Goal: Transaction & Acquisition: Purchase product/service

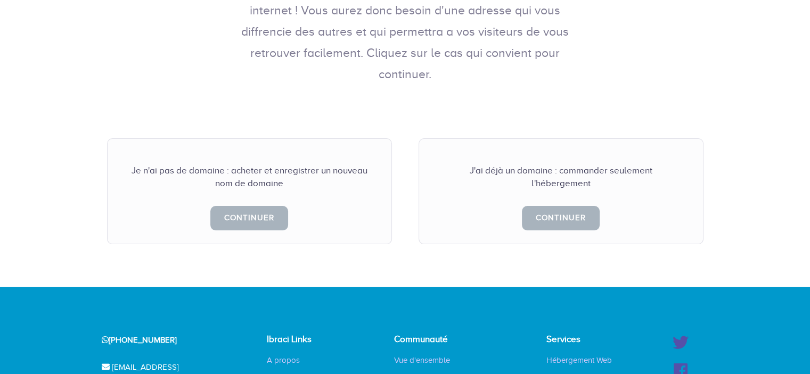
scroll to position [247, 0]
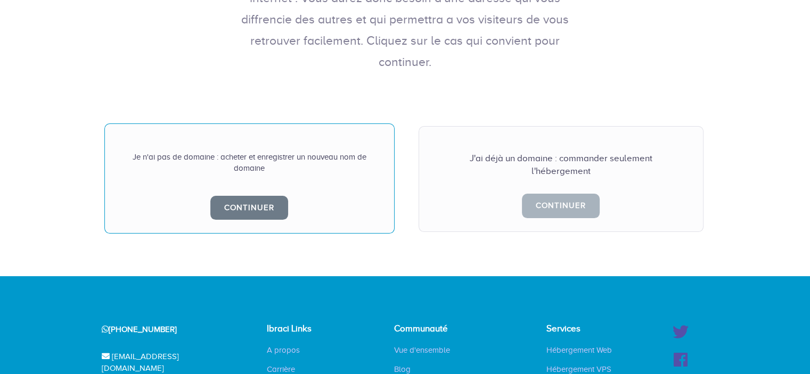
click at [315, 161] on div "Je n'ai pas de domaine : acheter et enregistrer un nouveau nom de domaine Conti…" at bounding box center [249, 178] width 290 height 110
click at [274, 152] on div "Je n'ai pas de domaine : acheter et enregistrer un nouveau nom de domaine" at bounding box center [249, 163] width 246 height 23
click at [251, 152] on div "Je n'ai pas de domaine : acheter et enregistrer un nouveau nom de domaine" at bounding box center [249, 163] width 246 height 23
click at [255, 196] on link "Continuer" at bounding box center [249, 208] width 78 height 24
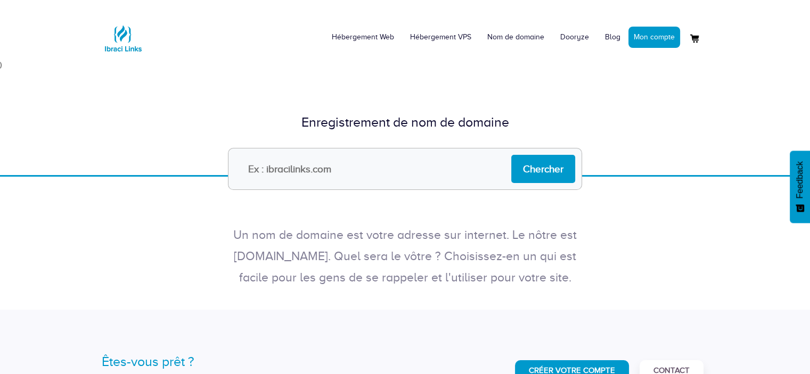
click at [483, 166] on input "text" at bounding box center [405, 169] width 354 height 42
paste input "[URL][DOMAIN_NAME]"
type input "[URL][DOMAIN_NAME]"
click at [550, 170] on input "Chercher" at bounding box center [543, 169] width 64 height 28
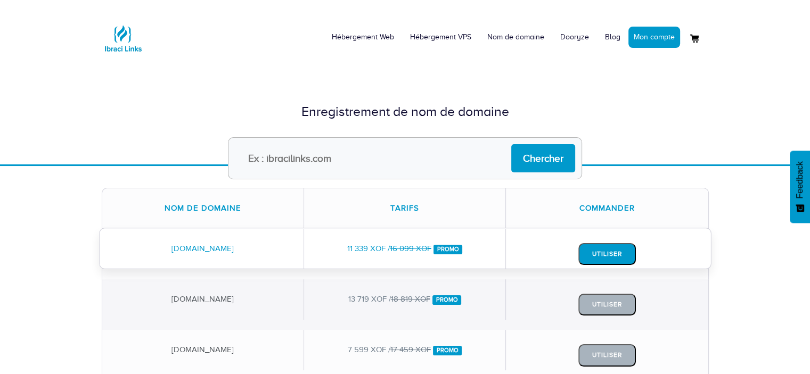
click at [597, 255] on button "Utiliser" at bounding box center [606, 254] width 57 height 22
